Goal: Navigation & Orientation: Find specific page/section

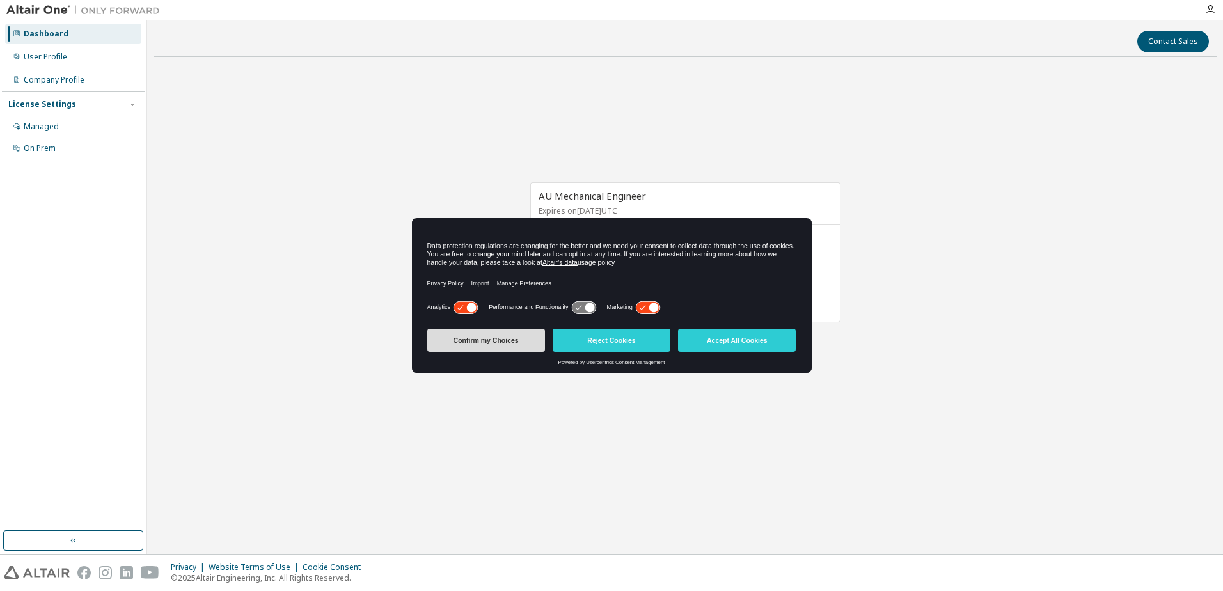
click at [474, 335] on button "Confirm my Choices" at bounding box center [486, 340] width 118 height 23
